Goal: Information Seeking & Learning: Learn about a topic

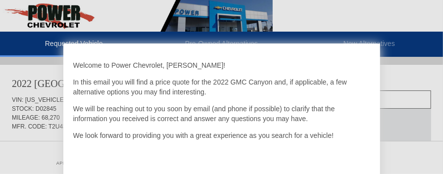
click at [42, 152] on div at bounding box center [221, 87] width 443 height 174
click at [395, 66] on div at bounding box center [221, 87] width 443 height 174
click at [185, 111] on p "We will be reaching out to you soon by email (and phone if possible) to clarify…" at bounding box center [221, 114] width 297 height 20
click at [234, 135] on p "We look forward to providing you with a great experience as you search for a ve…" at bounding box center [221, 136] width 297 height 10
click at [186, 107] on p "We will be reaching out to you soon by email (and phone if possible) to clarify…" at bounding box center [221, 114] width 297 height 20
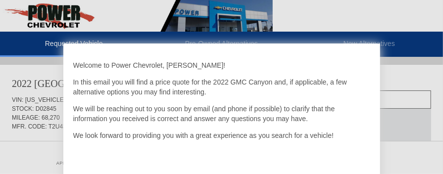
drag, startPoint x: 184, startPoint y: 101, endPoint x: 180, endPoint y: 93, distance: 10.0
click at [185, 101] on div "Welcome to Power Chevrolet, [PERSON_NAME]! In this email you will find a price …" at bounding box center [221, 117] width 297 height 129
click at [172, 83] on p "In this email you will find a price quote for the 2022 GMC Canyon and, if appli…" at bounding box center [221, 87] width 297 height 20
click at [173, 83] on p "In this email you will find a price quote for the 2022 GMC Canyon and, if appli…" at bounding box center [221, 87] width 297 height 20
drag, startPoint x: 216, startPoint y: 78, endPoint x: 257, endPoint y: 74, distance: 41.7
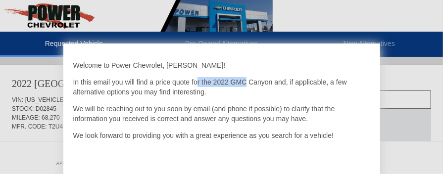
click at [256, 76] on div "Welcome to Power Chevrolet, [PERSON_NAME]! In this email you will find a price …" at bounding box center [221, 117] width 297 height 129
click at [330, 74] on div "Welcome to Power Chevrolet, [PERSON_NAME]! In this email you will find a price …" at bounding box center [221, 117] width 297 height 129
click at [351, 118] on p "We will be reaching out to you soon by email (and phone if possible) to clarify…" at bounding box center [221, 114] width 297 height 20
click at [51, 41] on div at bounding box center [221, 87] width 443 height 174
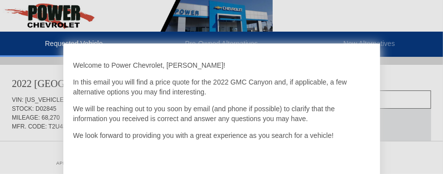
click at [51, 42] on div at bounding box center [221, 87] width 443 height 174
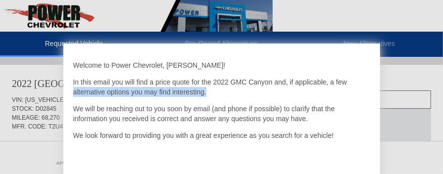
drag, startPoint x: 366, startPoint y: 81, endPoint x: 292, endPoint y: 85, distance: 74.3
click at [264, 86] on p "In this email you will find a price quote for the 2022 GMC Canyon and, if appli…" at bounding box center [221, 87] width 297 height 20
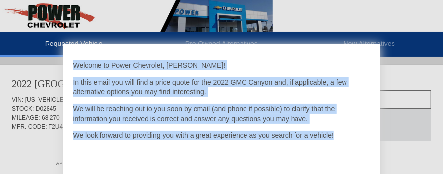
drag, startPoint x: 337, startPoint y: 134, endPoint x: 77, endPoint y: 57, distance: 270.7
click at [73, 61] on div "Welcome to Power Chevrolet, [PERSON_NAME]! In this email you will find a price …" at bounding box center [221, 117] width 297 height 129
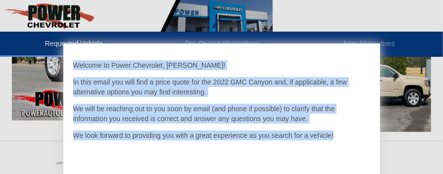
scroll to position [310, 0]
